Goal: Transaction & Acquisition: Purchase product/service

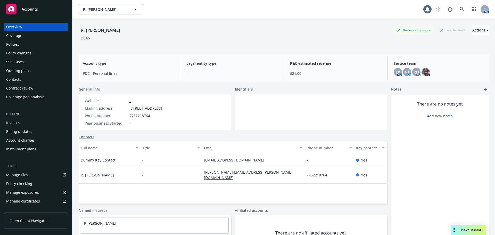
click at [19, 125] on div "Invoices" at bounding box center [13, 122] width 14 height 8
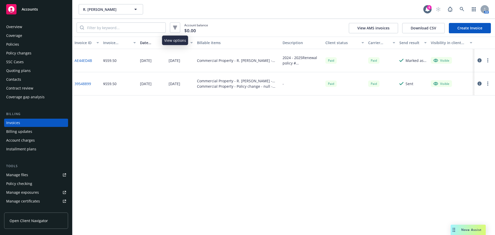
click at [176, 31] on button "button" at bounding box center [175, 27] width 10 height 10
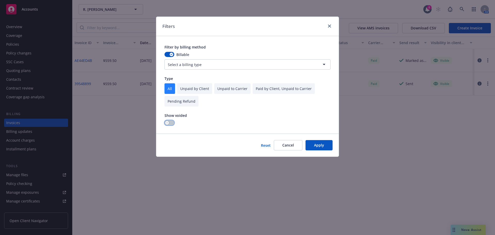
click at [168, 122] on button "button" at bounding box center [169, 122] width 10 height 5
click at [319, 145] on button "Apply" at bounding box center [318, 145] width 27 height 10
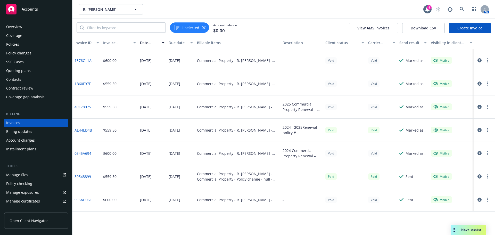
click at [488, 81] on button "button" at bounding box center [487, 83] width 6 height 6
click at [479, 82] on icon "button" at bounding box center [479, 83] width 4 height 4
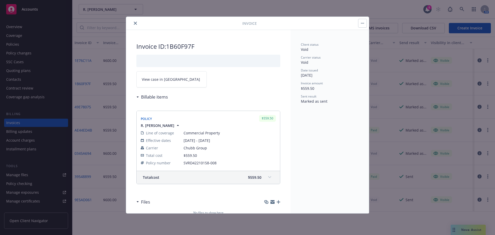
scroll to position [31, 0]
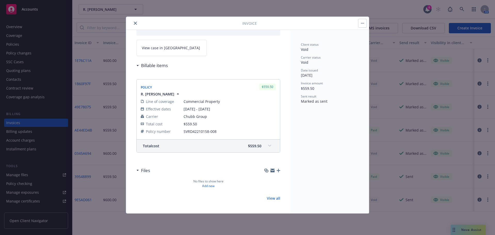
click at [362, 21] on button "button" at bounding box center [362, 23] width 8 height 8
click at [268, 146] on icon at bounding box center [269, 146] width 3 height 2
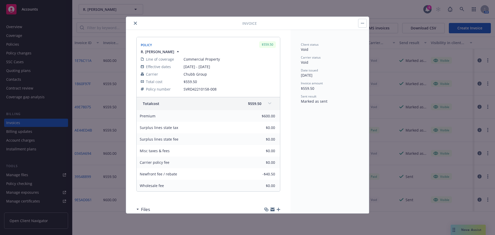
scroll to position [83, 0]
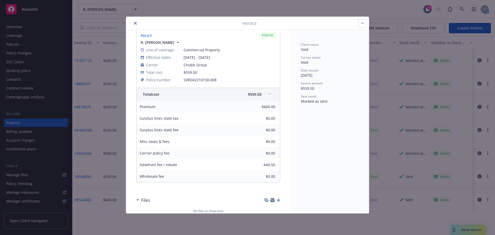
click at [137, 22] on icon "close" at bounding box center [135, 23] width 3 height 3
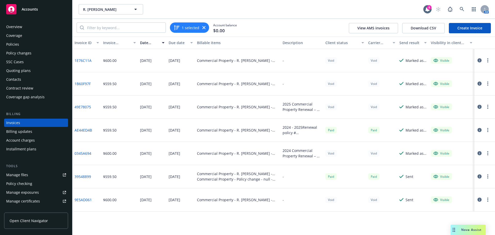
click at [471, 28] on link "Create Invoice" at bounding box center [469, 28] width 42 height 10
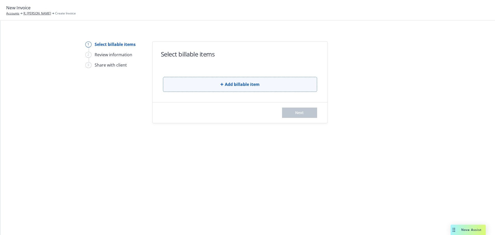
click at [220, 84] on icon "button" at bounding box center [221, 84] width 3 height 3
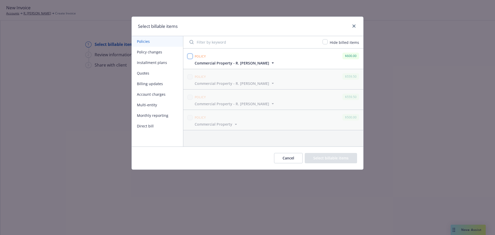
click at [192, 57] on input "checkbox" at bounding box center [189, 56] width 5 height 5
checkbox input "true"
click at [355, 27] on icon "close" at bounding box center [353, 25] width 3 height 3
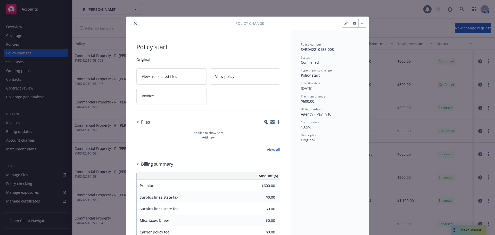
scroll to position [15, 0]
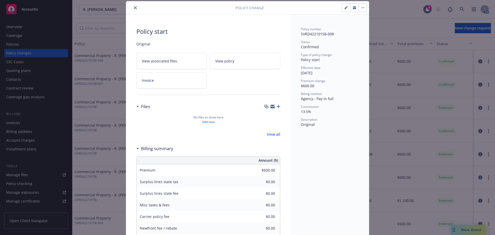
click at [344, 6] on button "button" at bounding box center [346, 8] width 8 height 8
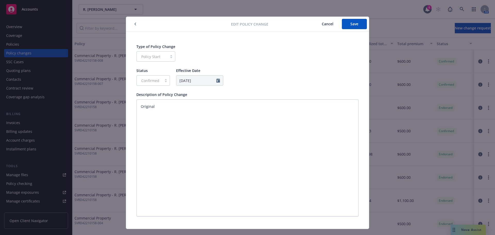
click at [135, 23] on button "button" at bounding box center [135, 24] width 6 height 6
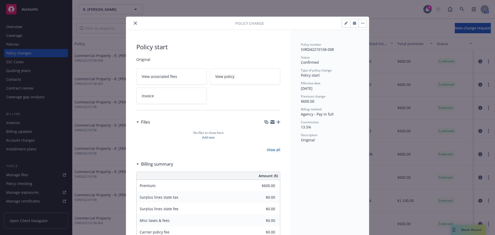
click at [362, 21] on button "button" at bounding box center [362, 23] width 8 height 8
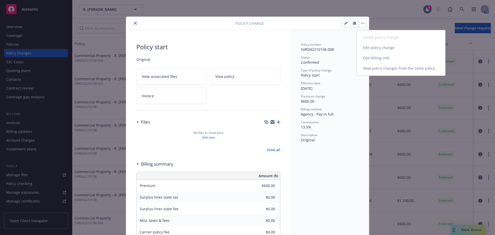
click at [375, 59] on link "Edit billing info" at bounding box center [401, 58] width 88 height 10
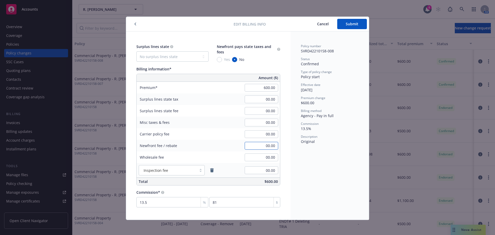
click at [267, 146] on input "00.00" at bounding box center [260, 146] width 33 height 8
type input "-40.50"
click at [292, 167] on div "Policy number SVRD42210158-008 Status Confirmed Type of policy change Policy st…" at bounding box center [329, 125] width 78 height 188
click at [348, 27] on button "Submit" at bounding box center [352, 24] width 30 height 10
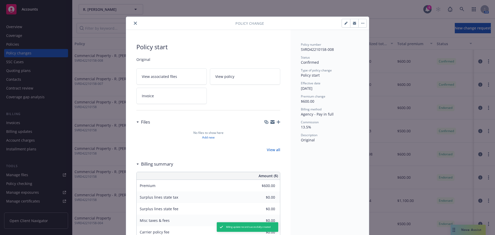
type input "-$40.50"
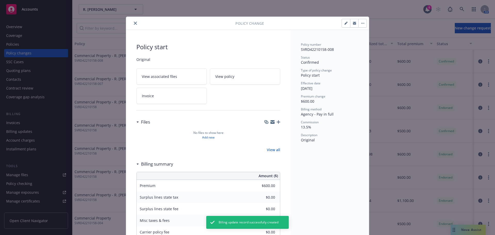
click at [134, 24] on icon "close" at bounding box center [135, 23] width 3 height 3
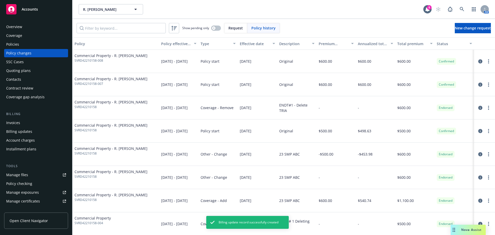
click at [13, 124] on div "Invoices" at bounding box center [13, 122] width 14 height 8
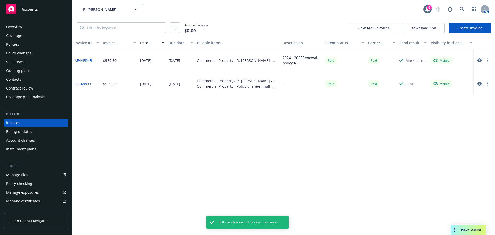
click at [469, 26] on link "Create Invoice" at bounding box center [469, 28] width 42 height 10
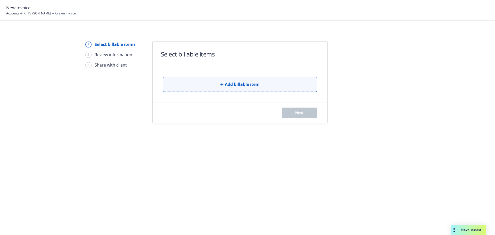
click at [200, 77] on button "Add billable item" at bounding box center [240, 84] width 154 height 15
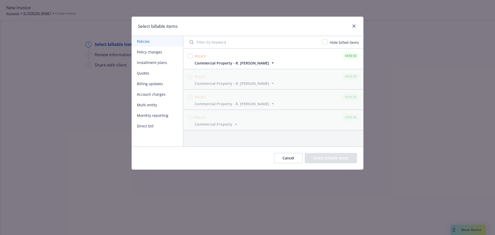
click at [189, 53] on div at bounding box center [189, 56] width 5 height 7
click at [191, 55] on input "checkbox" at bounding box center [189, 56] width 5 height 5
checkbox input "true"
click at [339, 158] on button "Select billable items" at bounding box center [330, 158] width 52 height 10
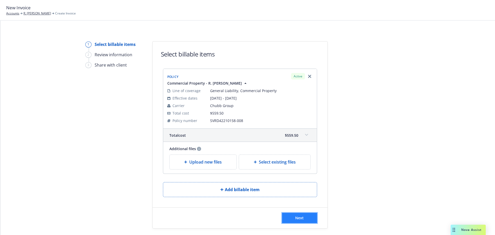
click at [303, 214] on button "Next" at bounding box center [299, 218] width 35 height 10
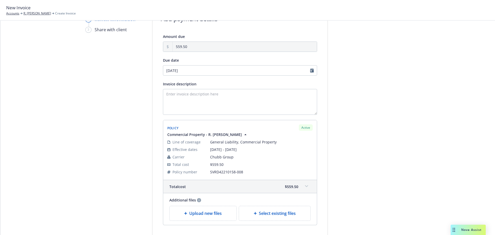
scroll to position [78, 0]
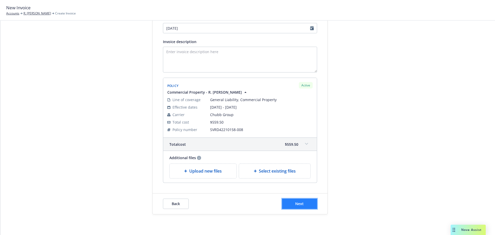
click at [300, 208] on button "Next" at bounding box center [299, 203] width 35 height 10
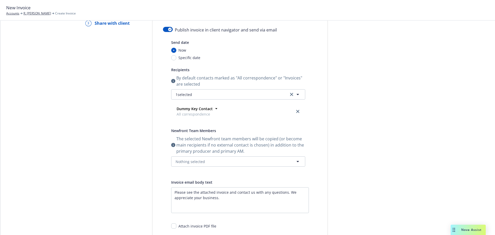
scroll to position [0, 0]
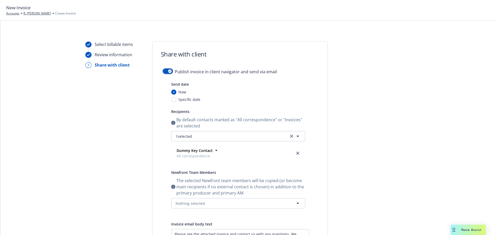
click at [168, 72] on div "button" at bounding box center [170, 71] width 4 height 4
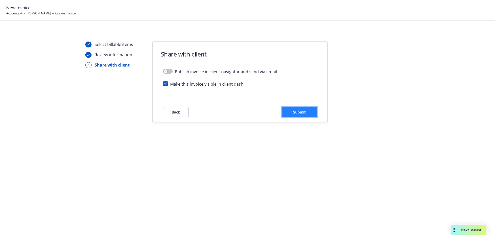
click at [306, 112] on button "Submit" at bounding box center [299, 112] width 35 height 10
